Goal: Task Accomplishment & Management: Use online tool/utility

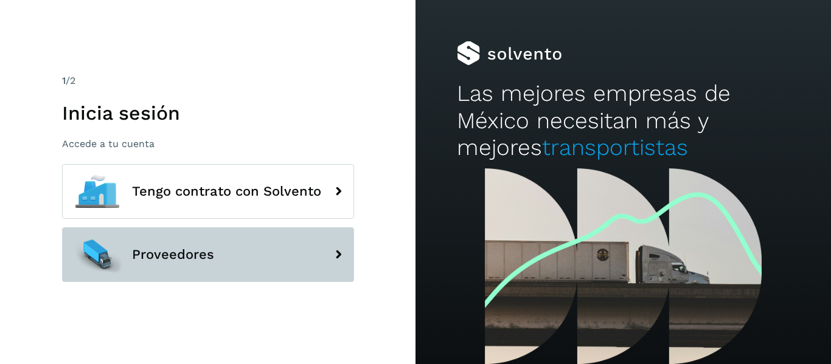
click at [178, 257] on span "Proveedores" at bounding box center [173, 254] width 82 height 15
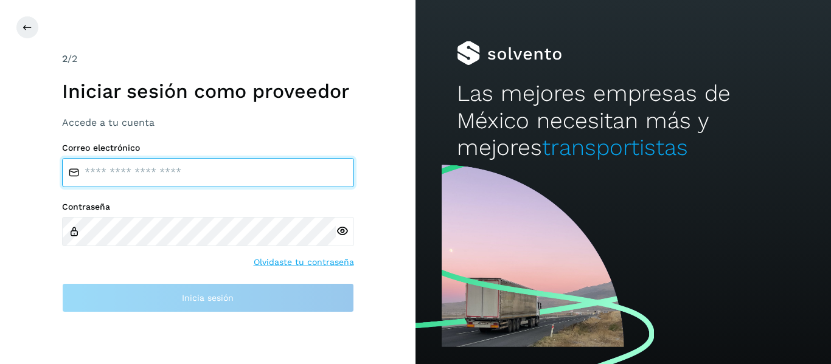
type input "**********"
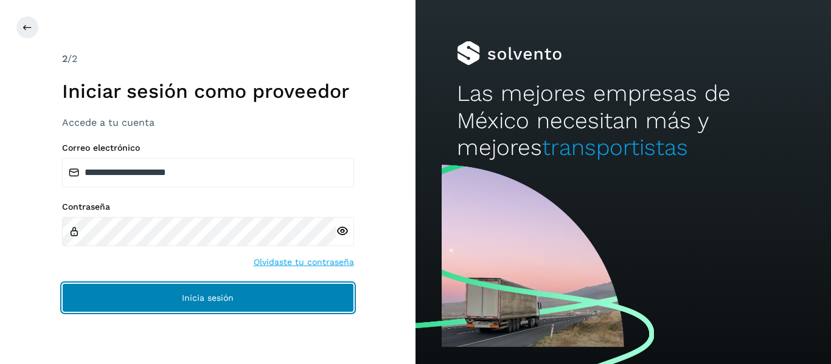
click at [178, 298] on button "Inicia sesión" at bounding box center [208, 297] width 292 height 29
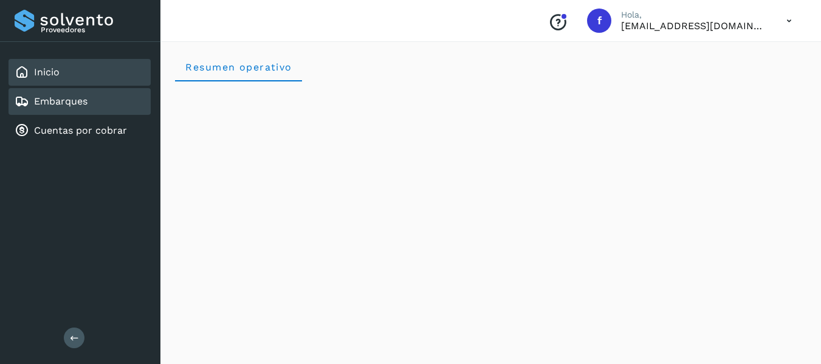
click at [51, 100] on link "Embarques" at bounding box center [61, 101] width 54 height 12
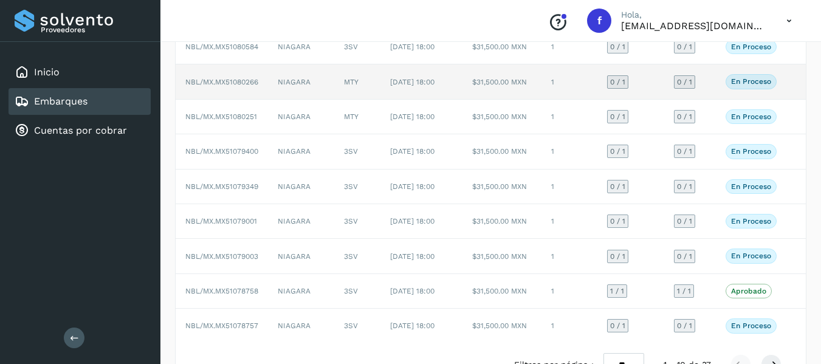
scroll to position [182, 0]
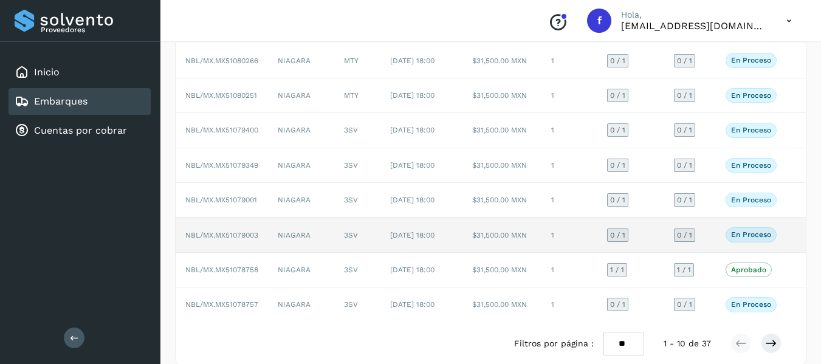
click at [243, 252] on td "NBL/MX.MX51079003" at bounding box center [222, 235] width 92 height 35
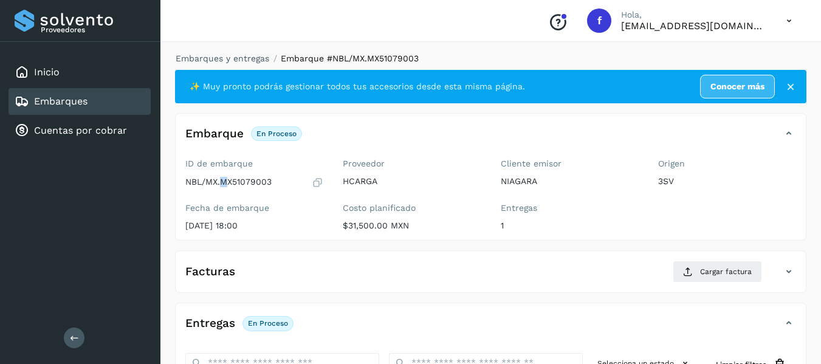
drag, startPoint x: 221, startPoint y: 182, endPoint x: 229, endPoint y: 183, distance: 8.5
click at [229, 183] on p "NBL/MX.MX51079003" at bounding box center [228, 182] width 86 height 10
drag, startPoint x: 209, startPoint y: 185, endPoint x: 226, endPoint y: 186, distance: 17.0
click at [226, 186] on p "NBL/MX.MX51079003" at bounding box center [228, 182] width 86 height 10
click at [229, 185] on p "NBL/MX.MX51079003" at bounding box center [228, 182] width 86 height 10
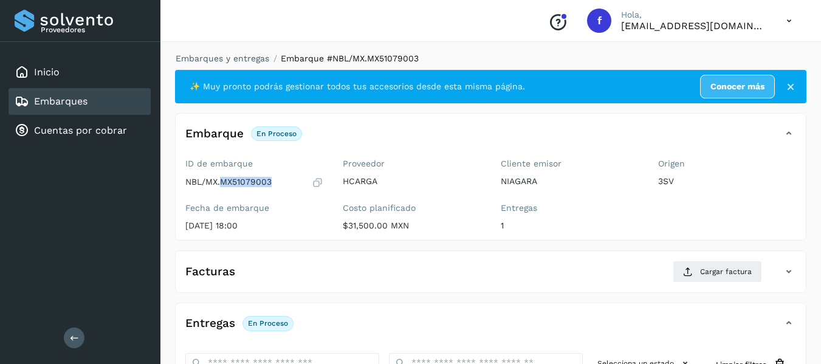
drag, startPoint x: 220, startPoint y: 182, endPoint x: 274, endPoint y: 184, distance: 54.1
click at [274, 184] on div "NBL/MX.MX51079003" at bounding box center [254, 182] width 138 height 12
click at [266, 192] on div "ID de embarque NBL/MX.MX51079003 Fecha de embarque [DATE] 18:00" at bounding box center [254, 197] width 157 height 86
click at [254, 181] on p "NBL/MX.MX51079003" at bounding box center [228, 182] width 86 height 10
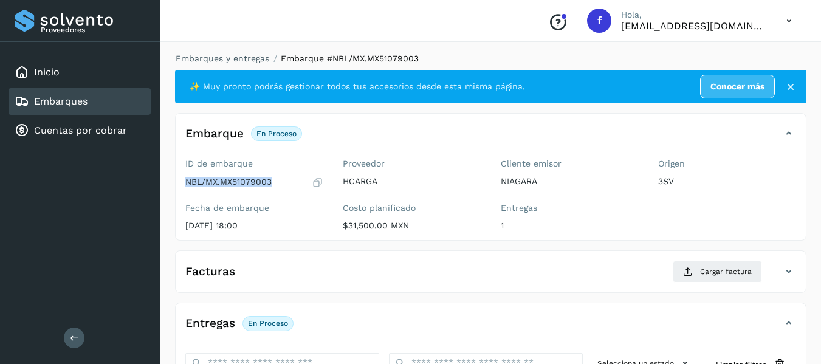
click at [254, 181] on p "NBL/MX.MX51079003" at bounding box center [228, 182] width 86 height 10
click at [255, 185] on p "NBL/MX.MX51079003" at bounding box center [228, 182] width 86 height 10
copy p "MX51079003"
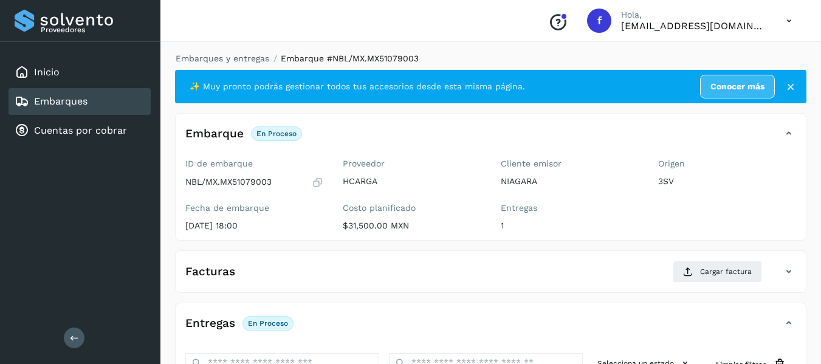
click at [497, 130] on div "Embarque En proceso Verifica el estado de la factura o entregas asociadas a est…" at bounding box center [479, 133] width 606 height 21
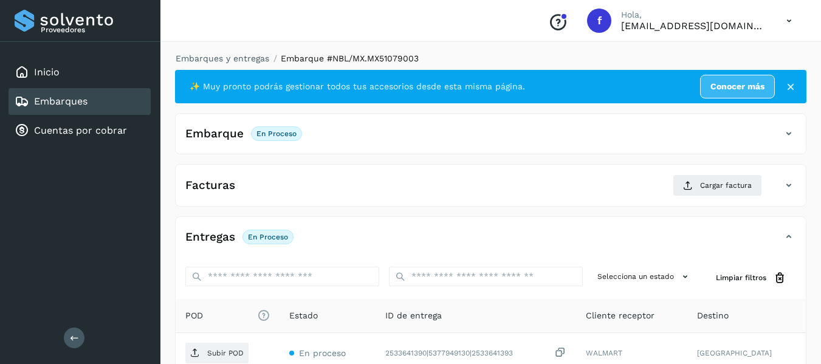
click at [793, 85] on icon at bounding box center [791, 87] width 12 height 12
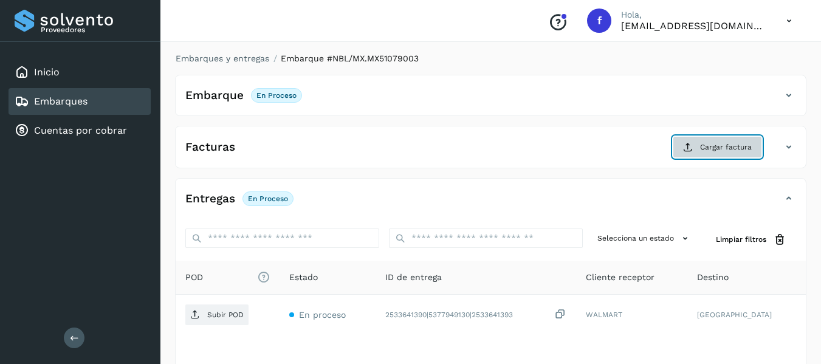
click at [710, 140] on button "Cargar factura" at bounding box center [717, 147] width 89 height 22
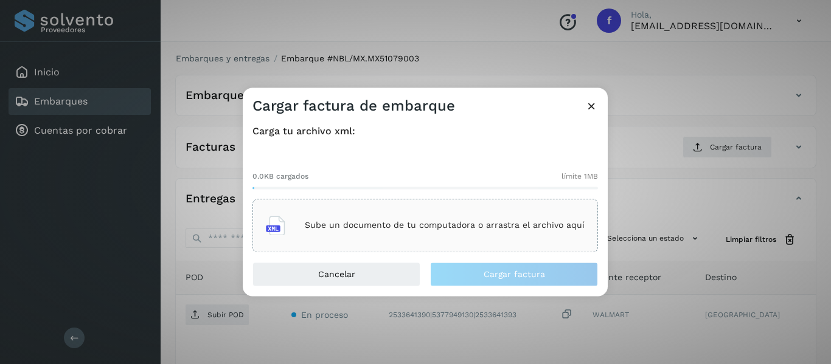
click at [341, 225] on p "Sube un documento de tu computadora o arrastra el archivo aquí" at bounding box center [445, 226] width 280 height 10
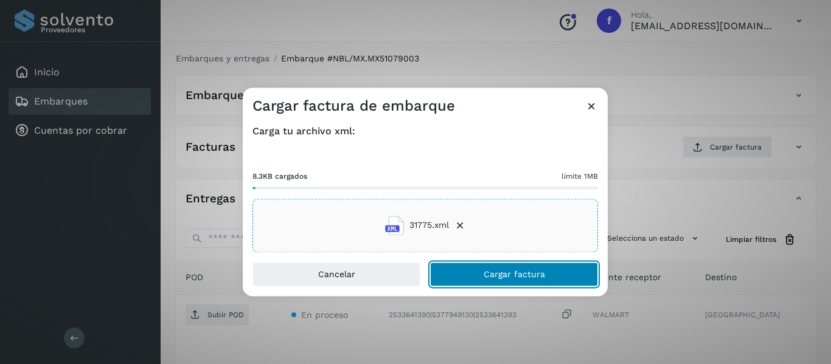
click at [468, 285] on button "Cargar factura" at bounding box center [514, 274] width 168 height 24
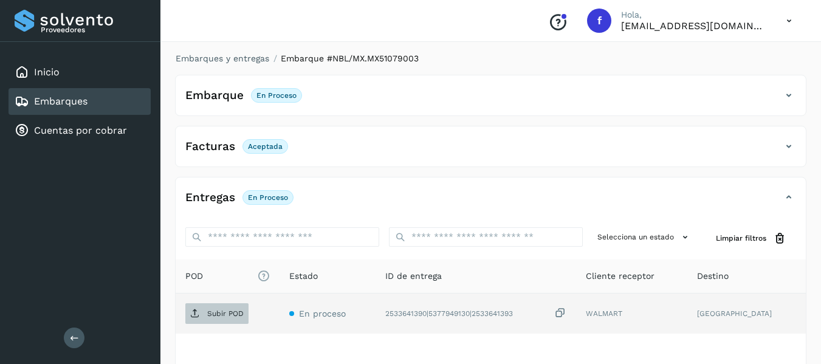
click at [227, 316] on p "Subir POD" at bounding box center [225, 313] width 36 height 9
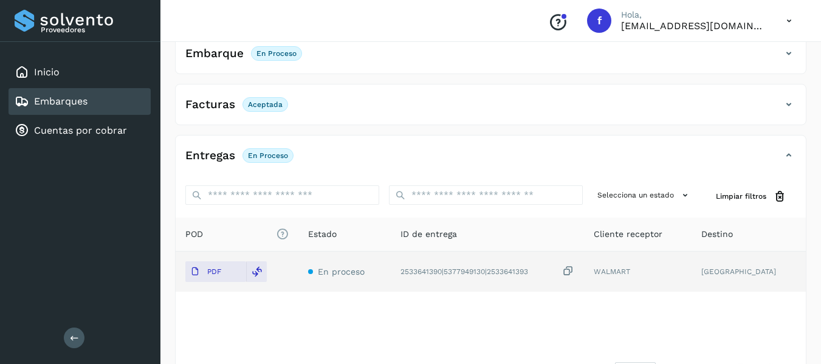
scroll to position [61, 0]
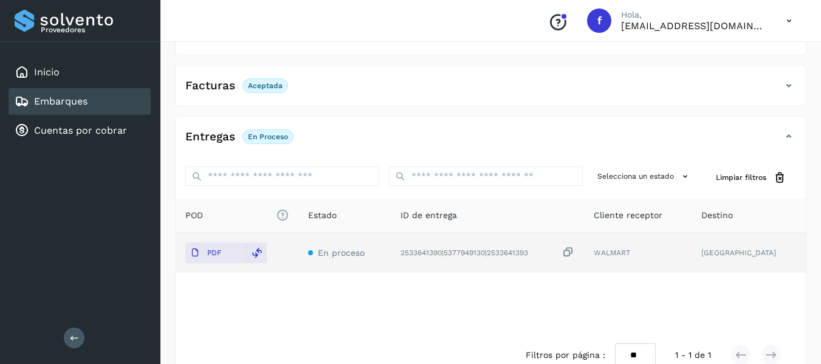
click at [94, 106] on div "Embarques" at bounding box center [80, 101] width 142 height 27
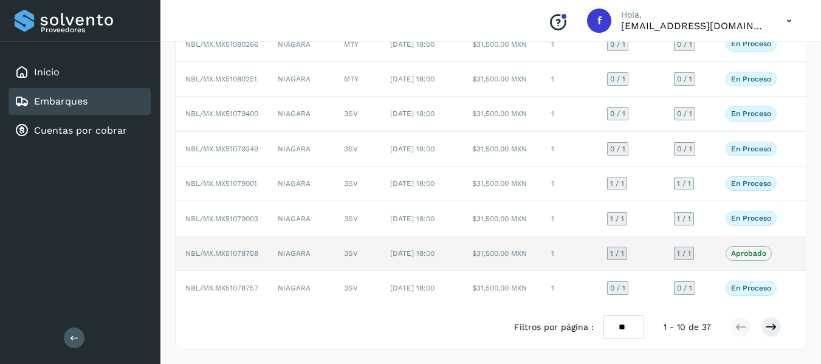
scroll to position [262, 0]
